Goal: Complete application form: Fill out and submit a form for a specific purpose

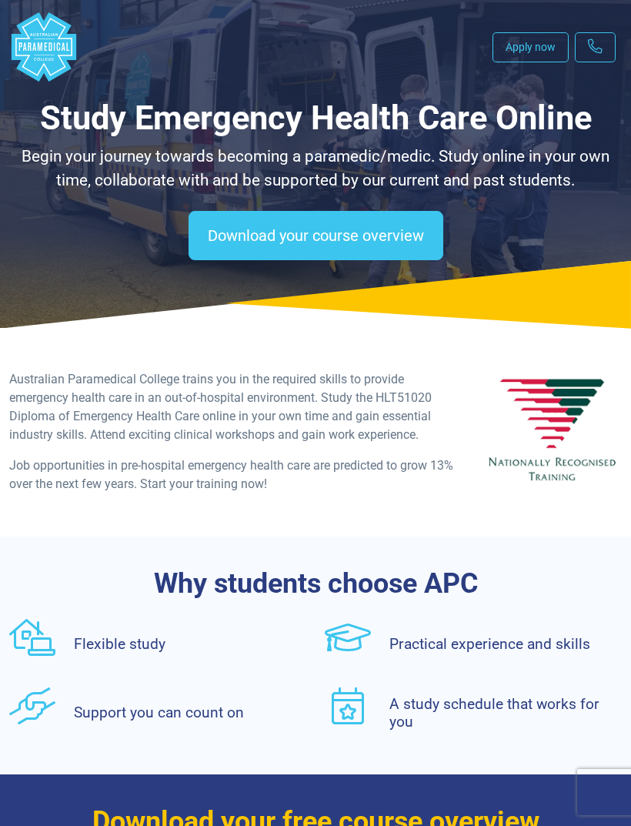
select select "**********"
click at [27, 75] on icon ".logo-block-c1{fill:#3CC5EE;} .logo-block-c2{fill:#FFF;}" at bounding box center [43, 46] width 69 height 69
click at [44, 20] on icon ".logo-block-c1{fill:#3CC5EE;} .logo-block-c2{fill:#FFF;}" at bounding box center [43, 46] width 69 height 69
click at [39, 55] on polygon "Australian Paramedical College" at bounding box center [44, 46] width 65 height 69
click at [56, 34] on polygon "Australian Paramedical College" at bounding box center [56, 34] width 2 height 3
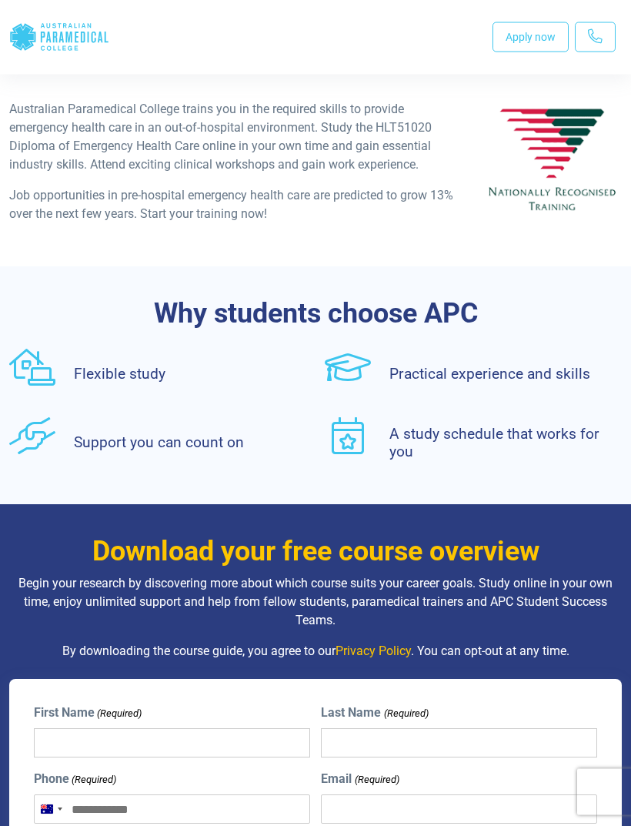
scroll to position [269, 0]
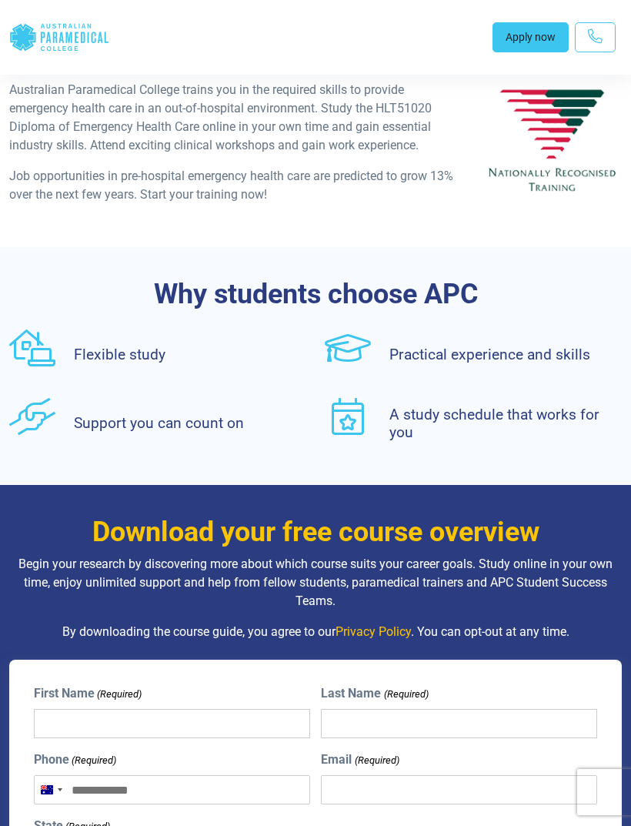
click at [527, 34] on link "Apply now" at bounding box center [530, 37] width 76 height 30
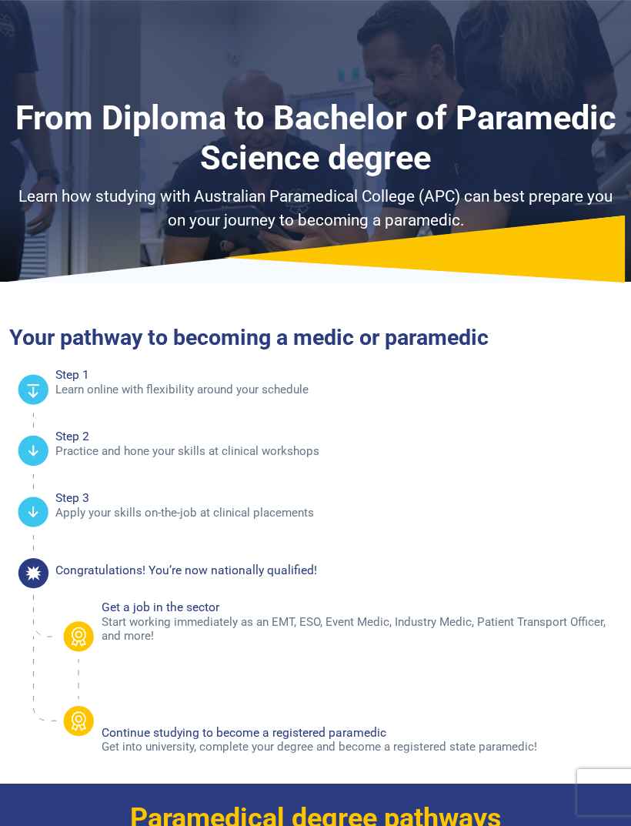
select select "**********"
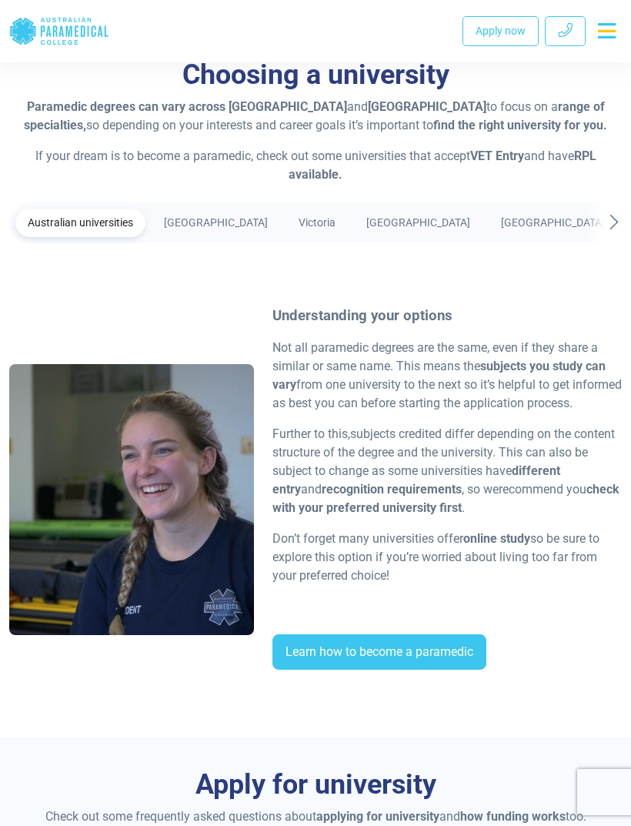
scroll to position [2176, 0]
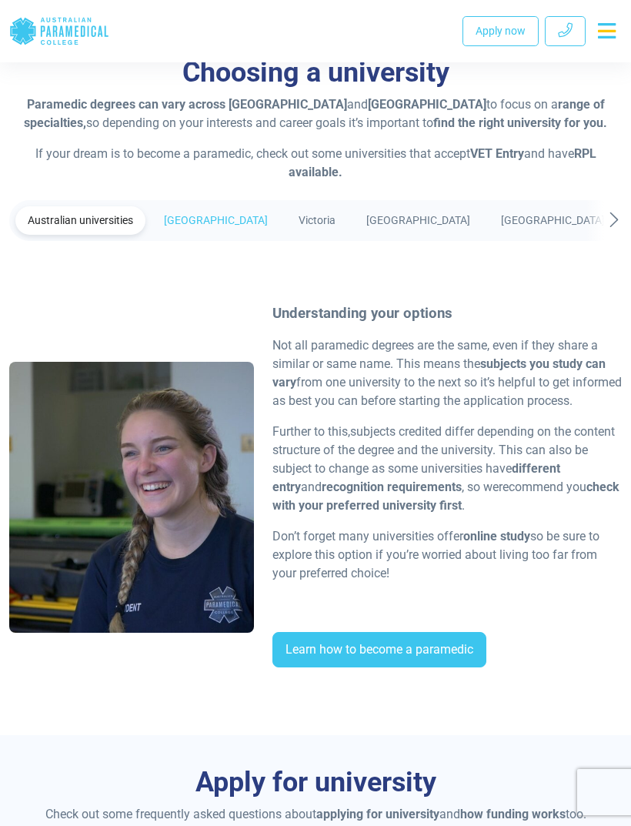
click at [238, 206] on link "New South Wales" at bounding box center [216, 220] width 128 height 28
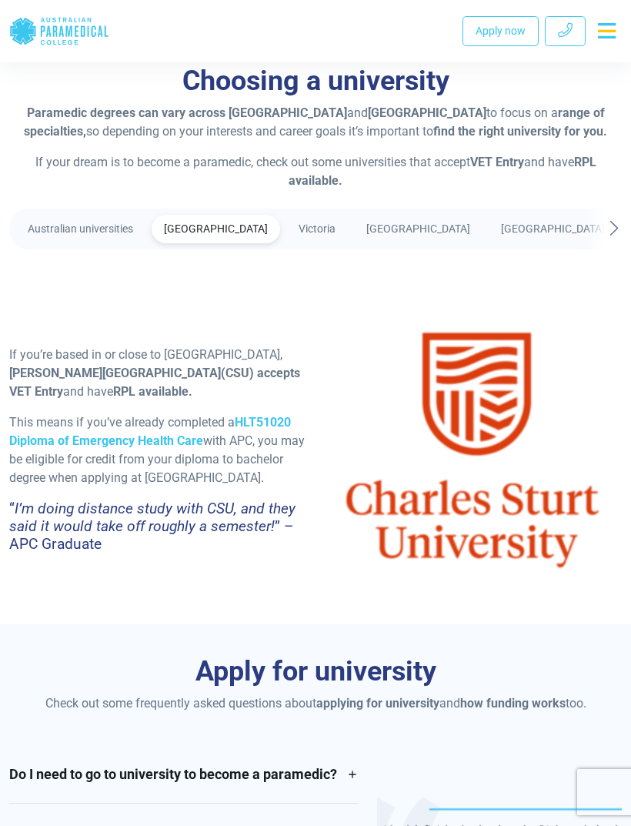
scroll to position [2169, 0]
